Goal: Information Seeking & Learning: Check status

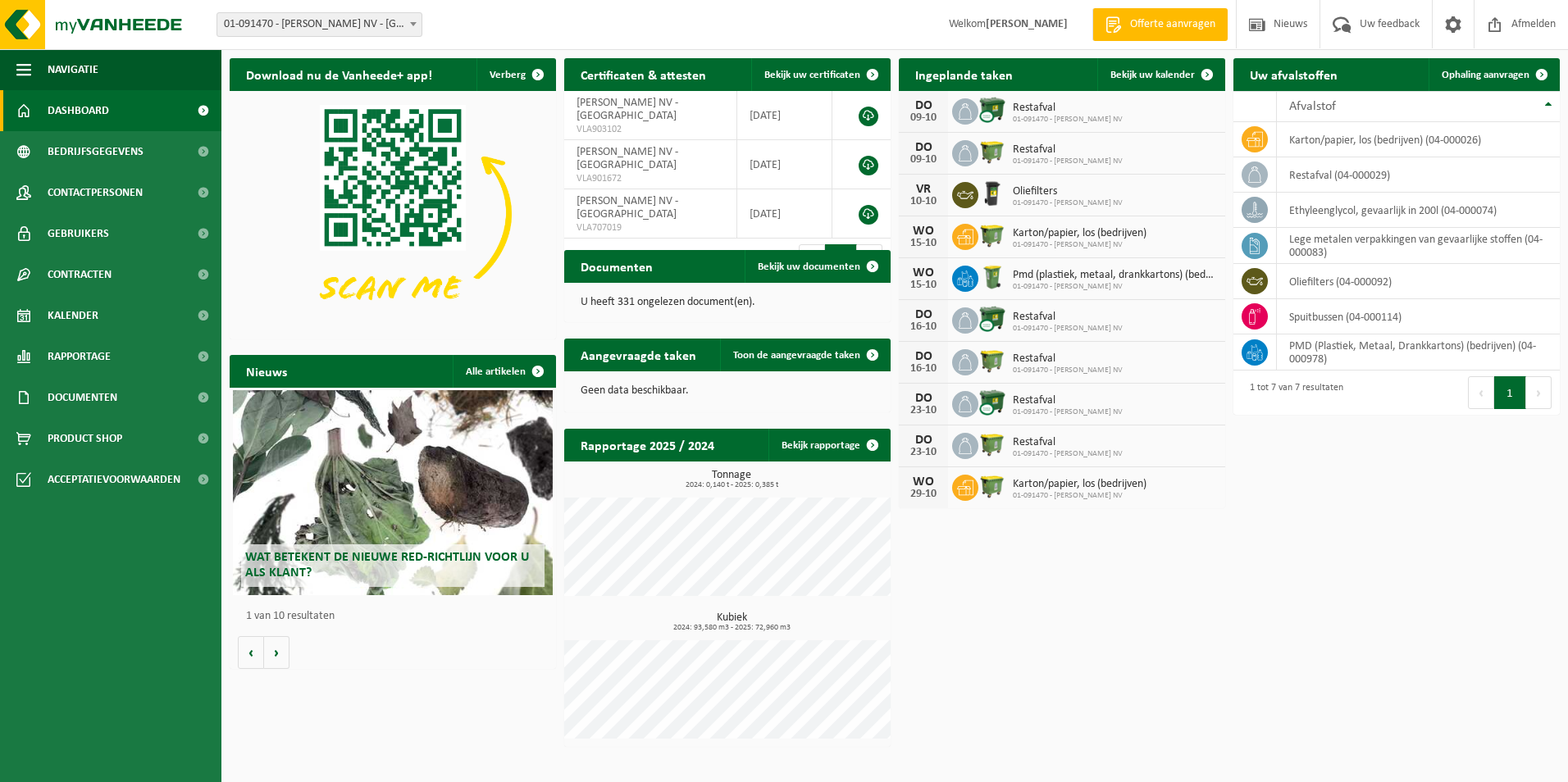
click at [1387, 554] on div "Download nu de Vanheede+ app! Verberg Certificaten & attesten Bekijk uw certifi…" at bounding box center [894, 403] width 1338 height 705
click at [1366, 507] on div "Download nu de Vanheede+ app! Verberg Certificaten & attesten Bekijk uw certifi…" at bounding box center [894, 403] width 1338 height 705
click at [1521, 69] on span "Ophaling aanvragen" at bounding box center [1486, 75] width 88 height 11
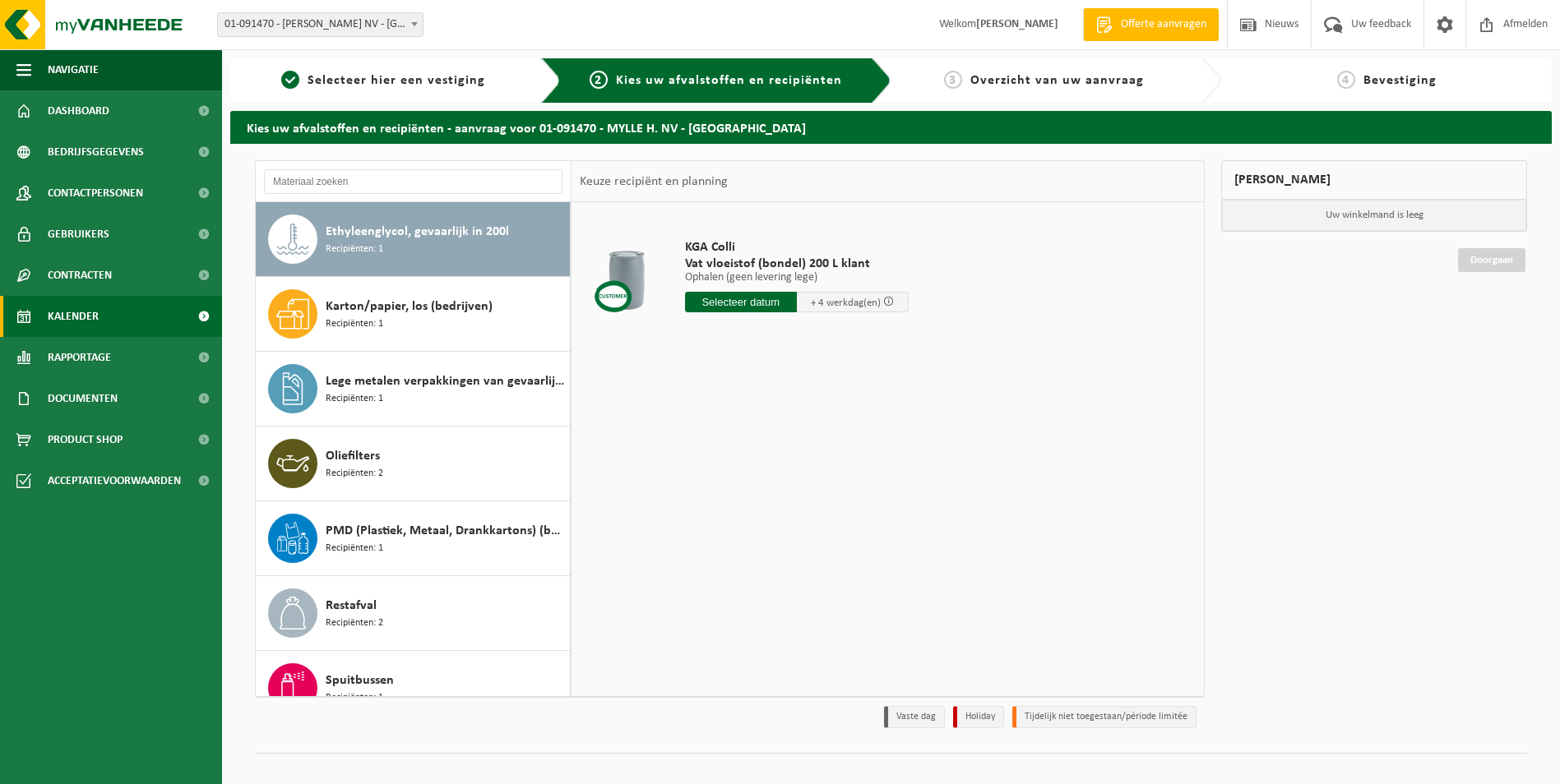
click at [84, 313] on span "Kalender" at bounding box center [73, 316] width 51 height 41
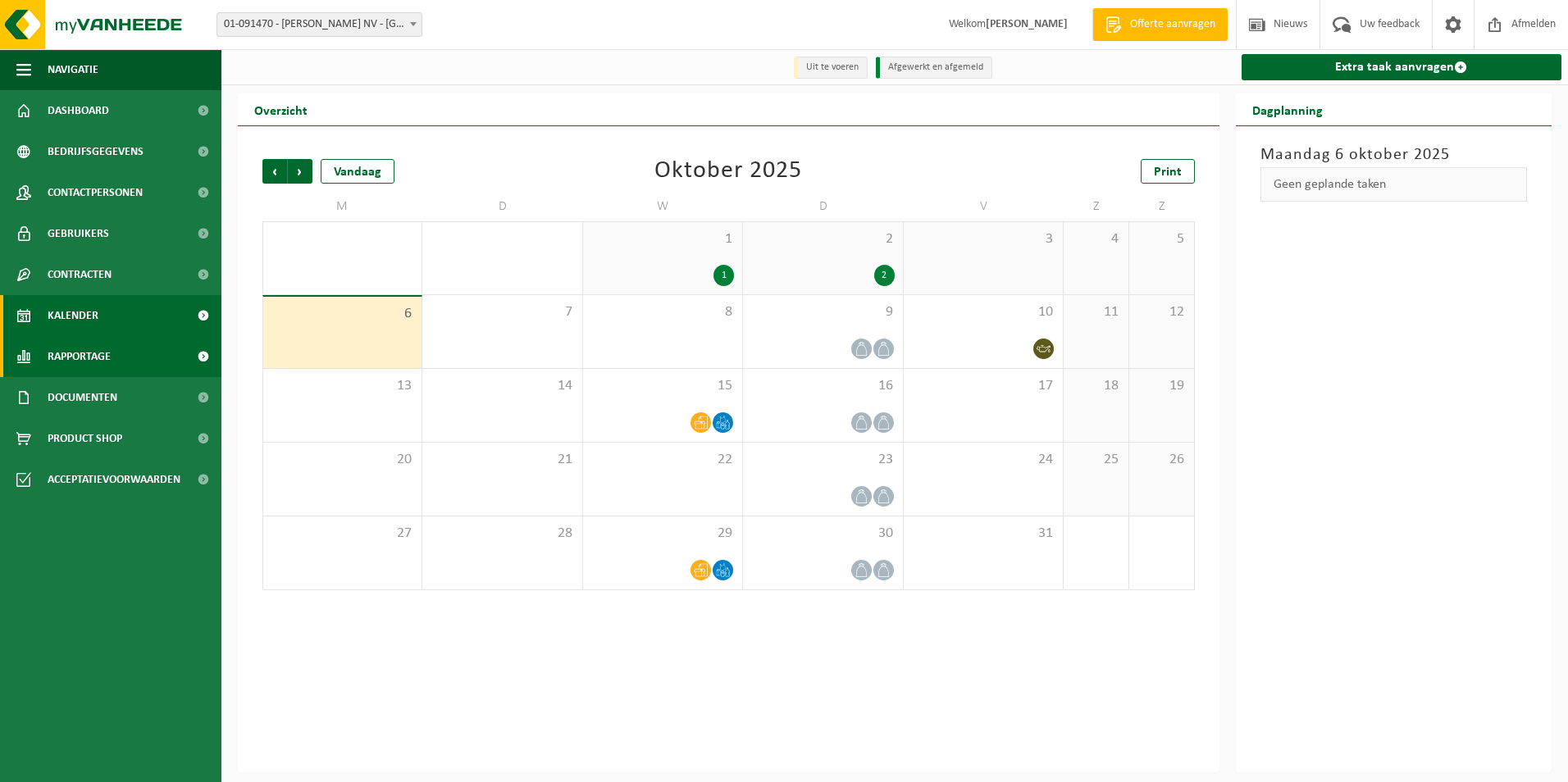
click at [76, 347] on span "Rapportage" at bounding box center [78, 356] width 63 height 41
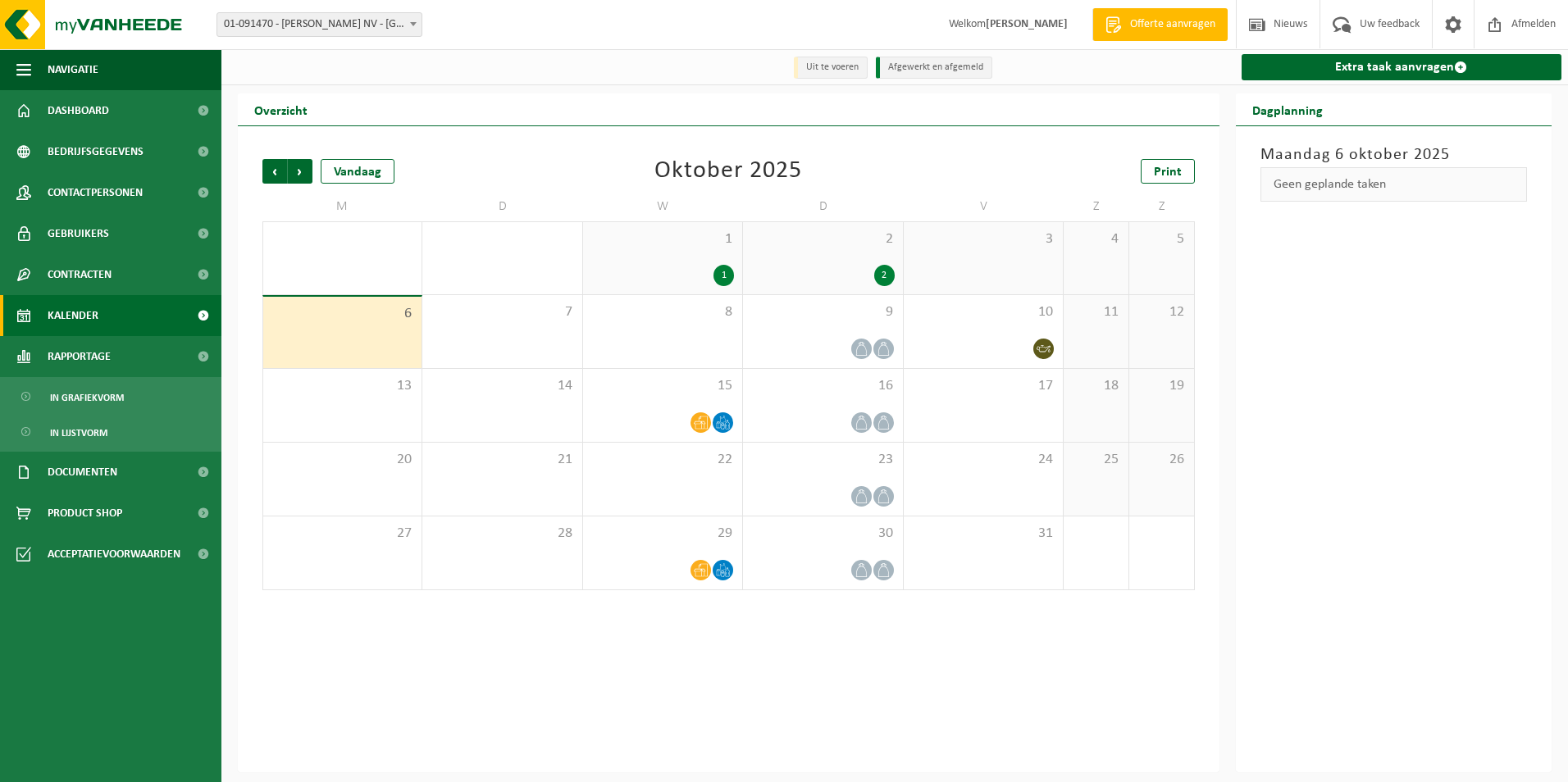
click at [718, 686] on div "Vorige Volgende Vandaag Oktober 2025 Print M D W D V Z Z 29 30 1 1 2 2 3 4 5 6 …" at bounding box center [728, 449] width 982 height 646
click at [70, 421] on span "In lijstvorm" at bounding box center [78, 433] width 57 height 31
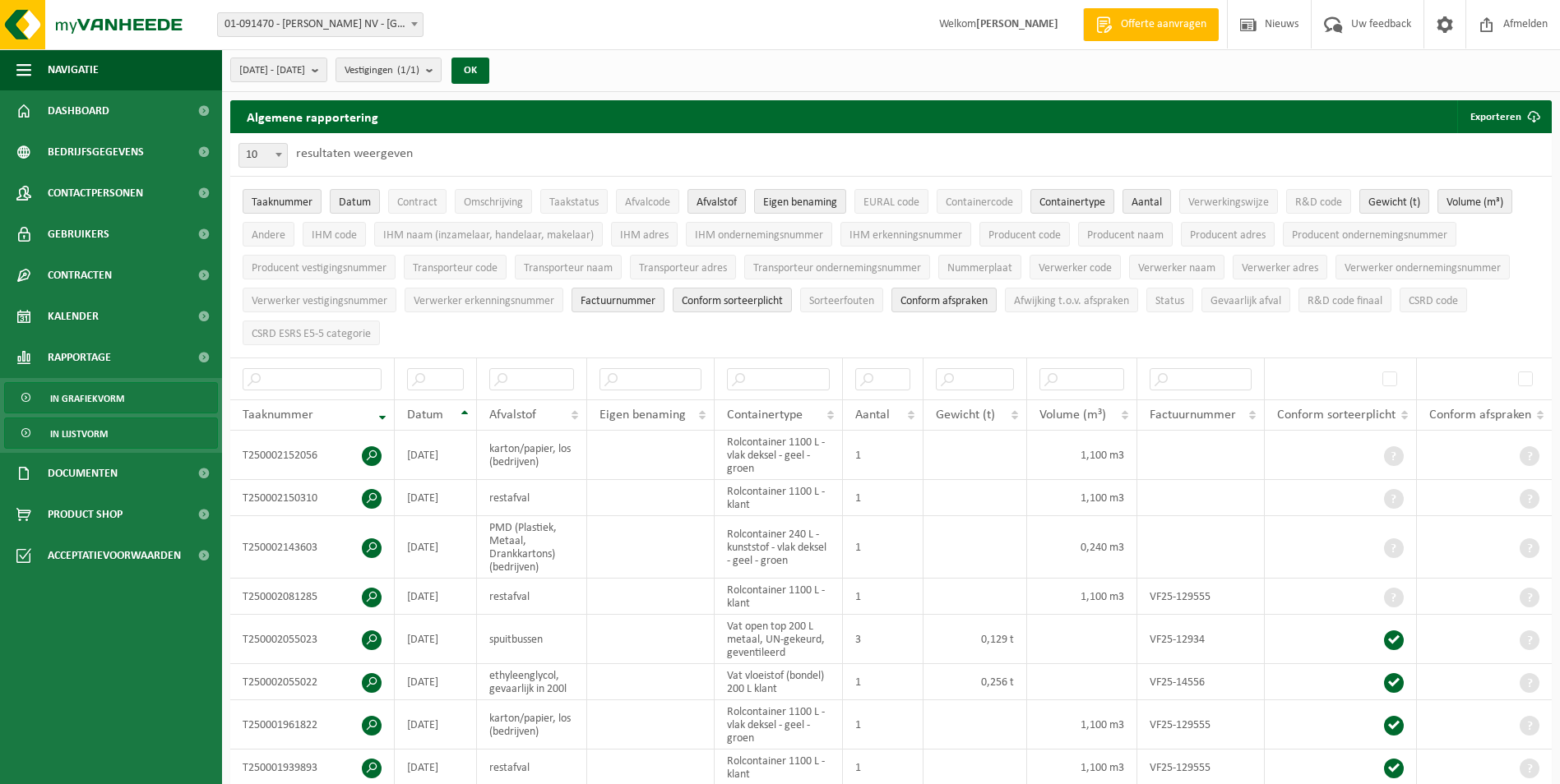
click at [76, 402] on span "In grafiekvorm" at bounding box center [87, 398] width 74 height 31
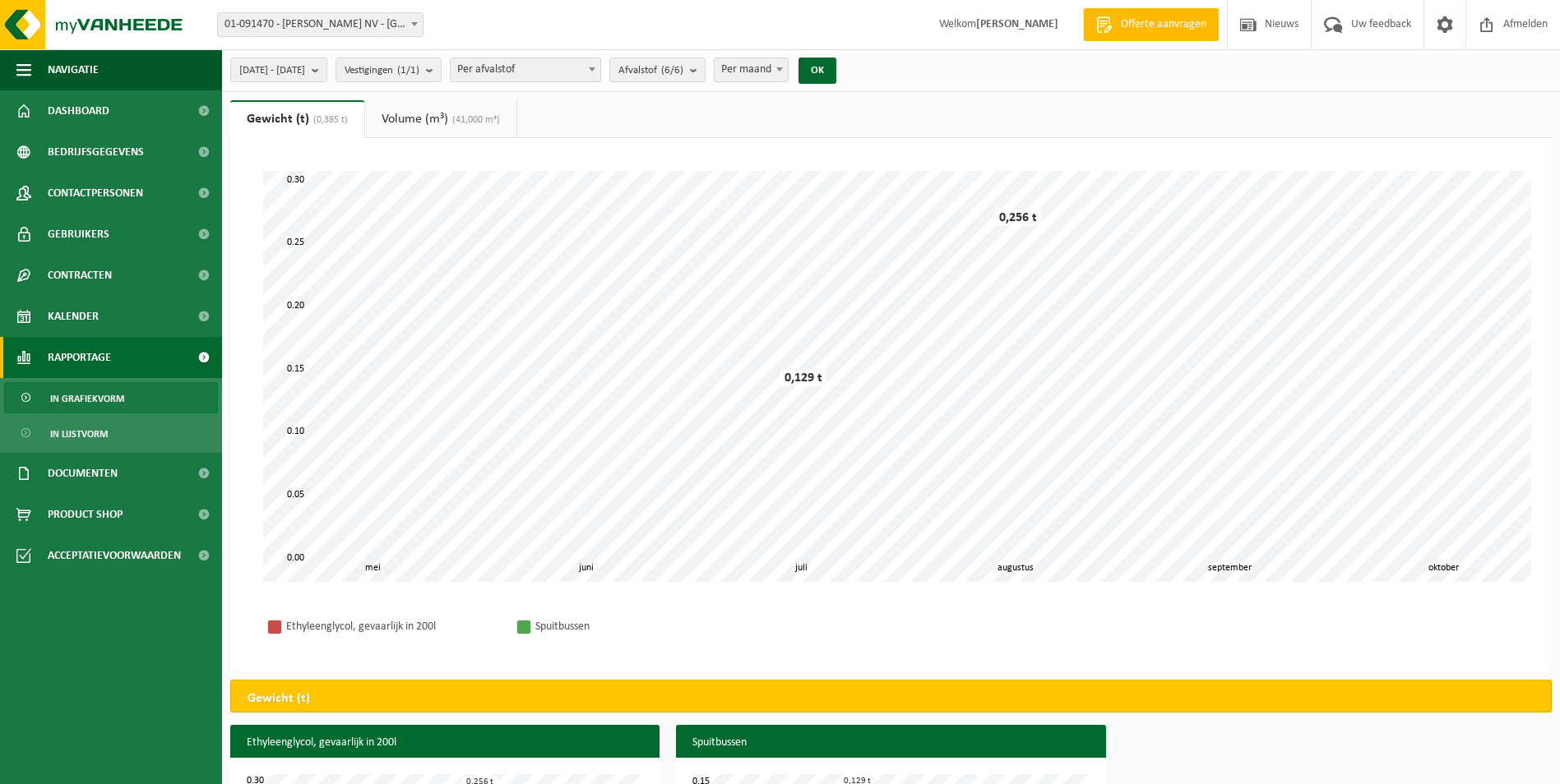
click at [425, 122] on link "Volume (m³) (41,000 m³)" at bounding box center [440, 119] width 152 height 37
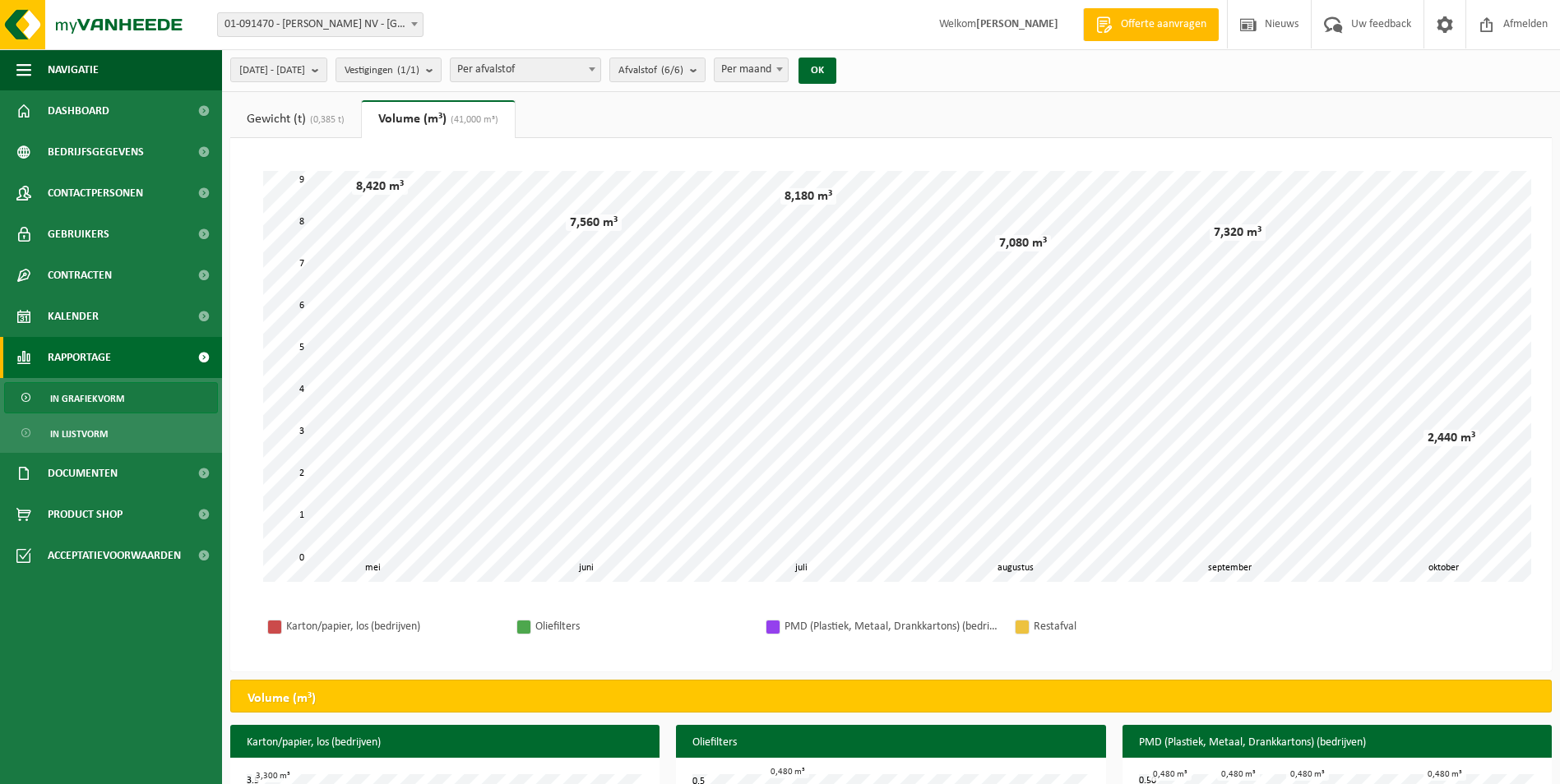
click at [290, 102] on link "Gewicht (t) (0,385 t)" at bounding box center [295, 119] width 131 height 37
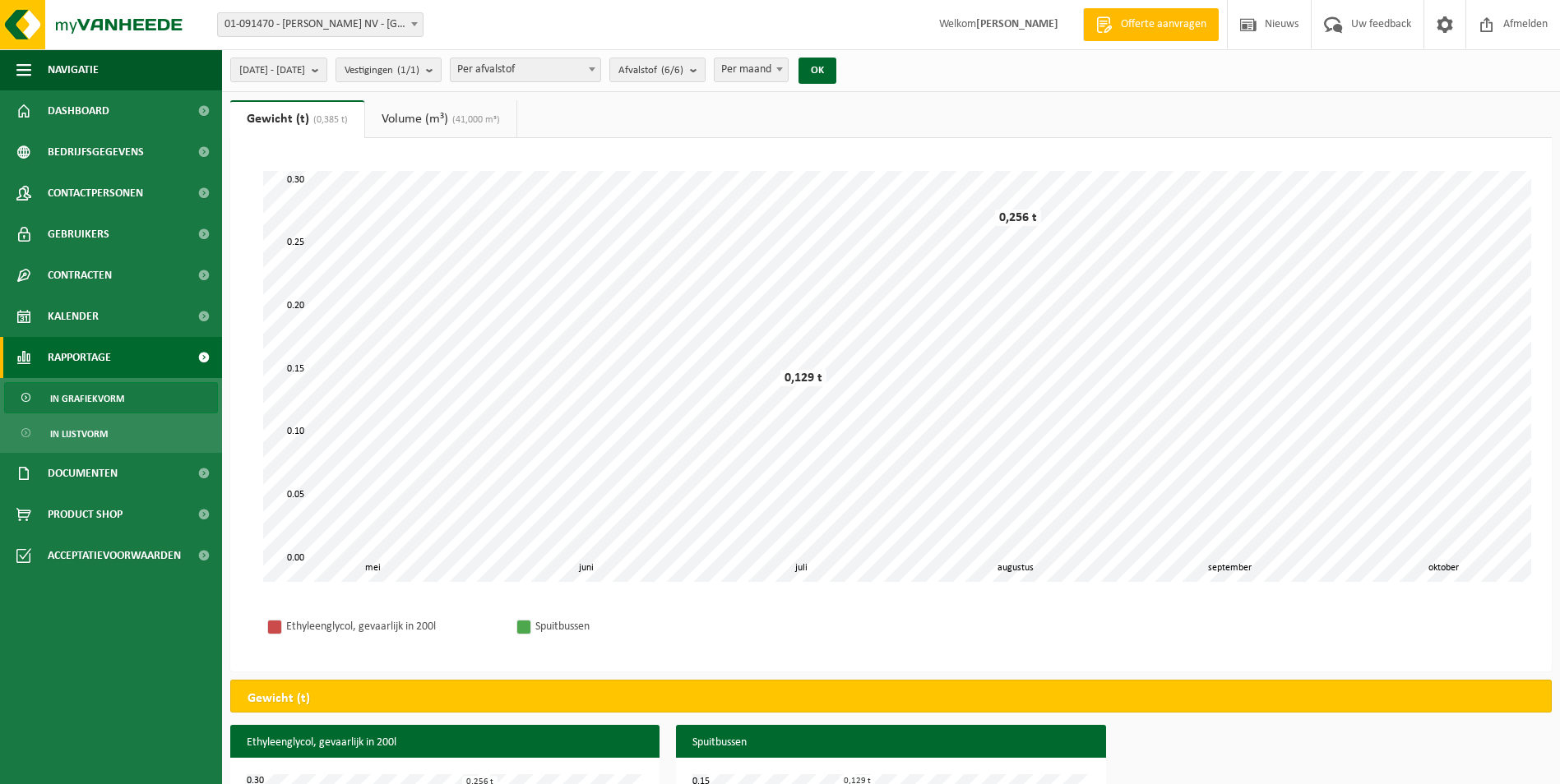
click at [430, 113] on link "Volume (m³) (41,000 m³)" at bounding box center [440, 119] width 152 height 37
